Goal: Find contact information: Find contact information

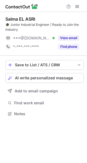
scroll to position [110, 87]
click at [58, 44] on div "Find phone" at bounding box center [67, 46] width 25 height 9
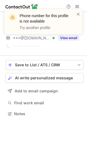
click at [79, 12] on span at bounding box center [78, 13] width 4 height 5
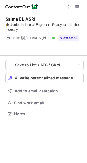
scroll to position [101, 87]
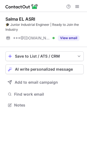
click at [76, 39] on button "View email" at bounding box center [68, 37] width 21 height 5
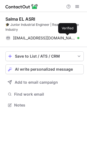
click at [77, 37] on div at bounding box center [78, 38] width 2 height 2
